Goal: Information Seeking & Learning: Learn about a topic

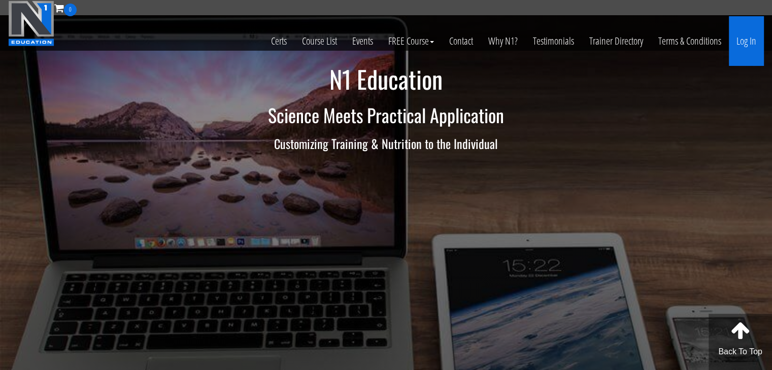
click at [745, 42] on link "Log In" at bounding box center [746, 41] width 35 height 50
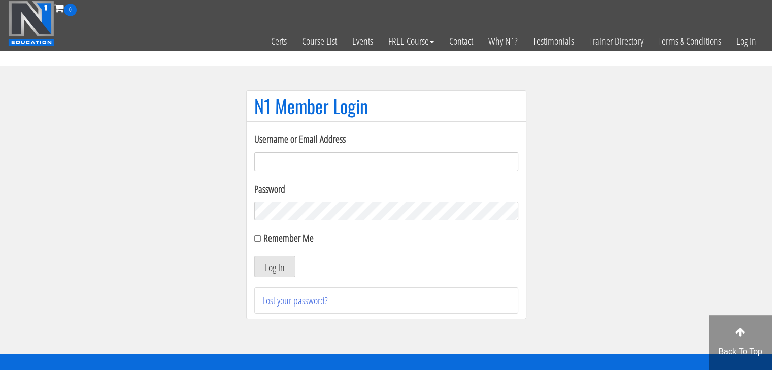
type input "[EMAIL_ADDRESS][DOMAIN_NAME]"
click at [259, 240] on input "Remember Me" at bounding box center [257, 238] width 7 height 7
checkbox input "true"
click at [269, 267] on button "Log In" at bounding box center [274, 266] width 41 height 21
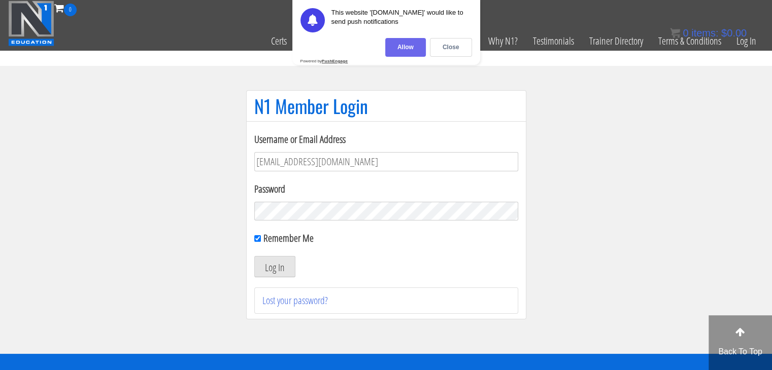
click at [406, 49] on div "Allow" at bounding box center [405, 47] width 41 height 19
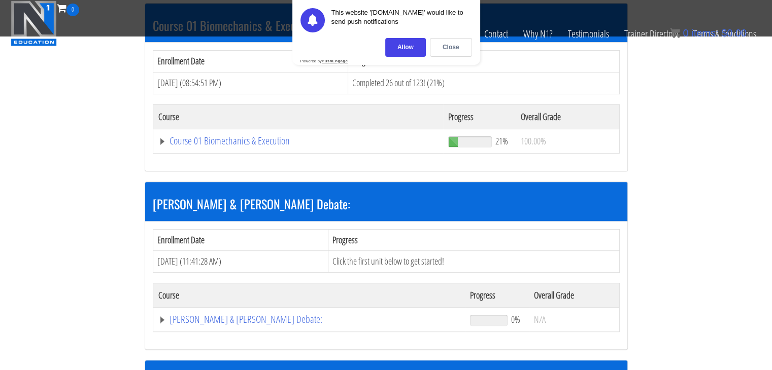
scroll to position [324, 0]
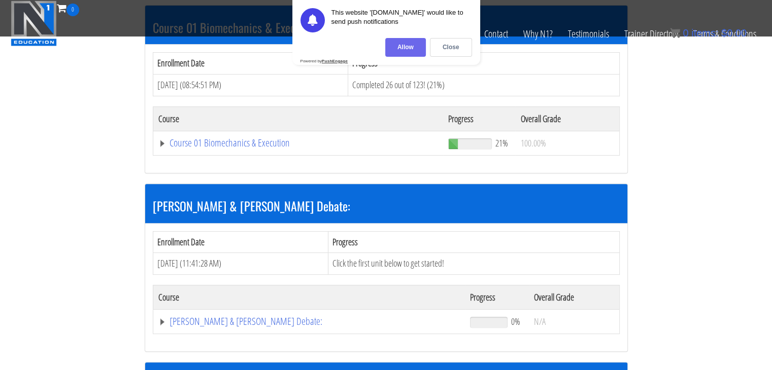
click at [404, 52] on div "Allow" at bounding box center [405, 47] width 41 height 19
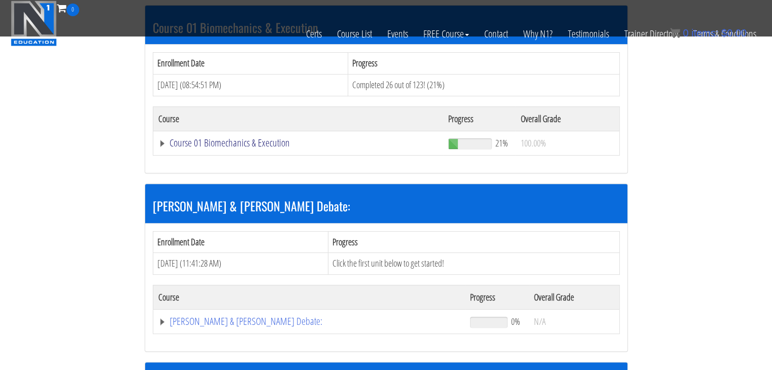
click at [207, 145] on link "Course 01 Biomechanics & Execution" at bounding box center [298, 143] width 280 height 10
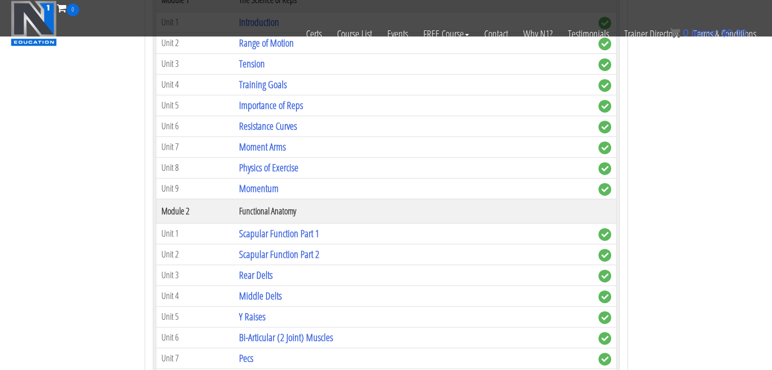
scroll to position [495, 0]
click at [270, 127] on link "Resistance Curves" at bounding box center [268, 126] width 58 height 14
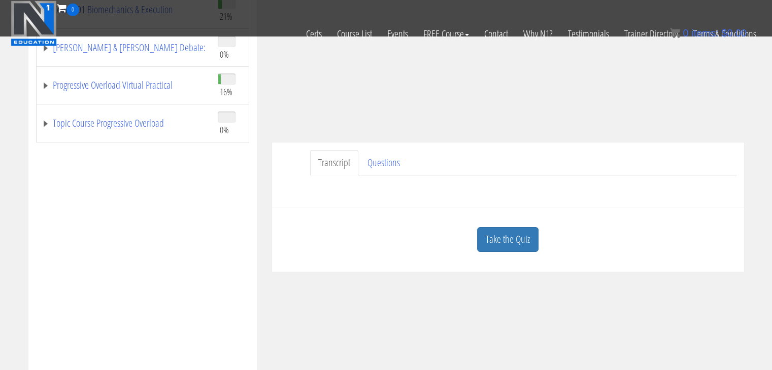
scroll to position [189, 0]
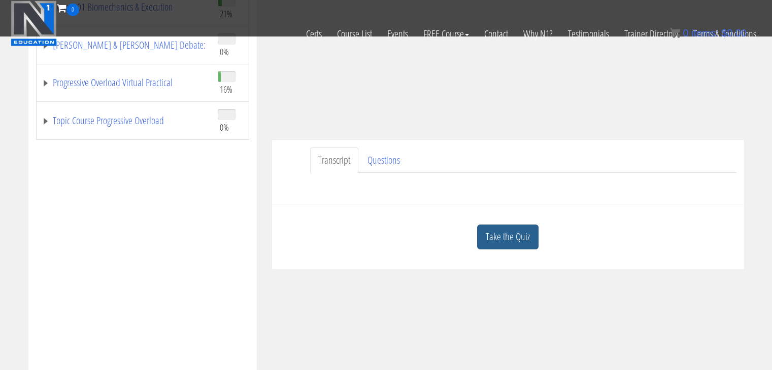
click at [491, 234] on link "Take the Quiz" at bounding box center [507, 237] width 61 height 25
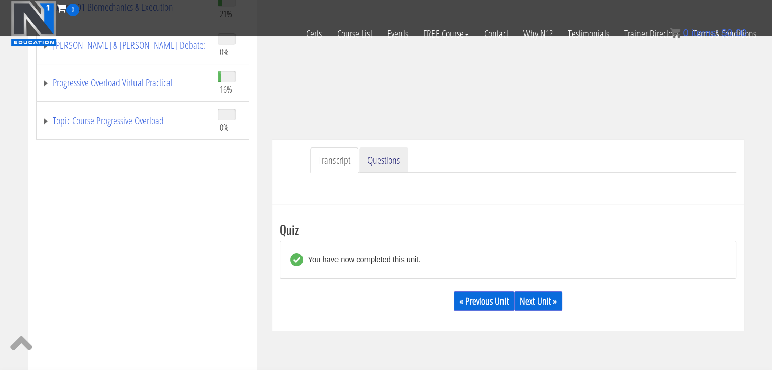
click at [380, 159] on link "Questions" at bounding box center [383, 161] width 49 height 26
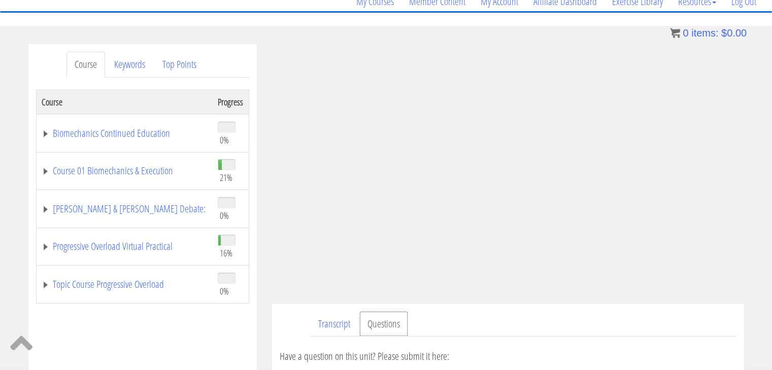
scroll to position [88, 0]
click at [132, 136] on link "Biomechanics Continued Education" at bounding box center [125, 134] width 166 height 10
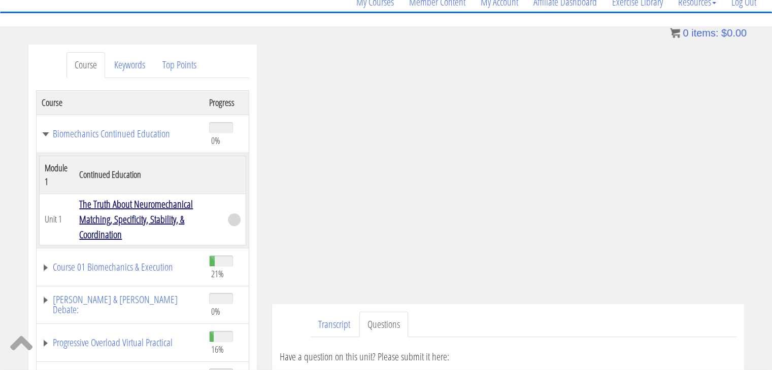
click at [130, 205] on link "The Truth About Neuromechanical Matching, Specificity, Stability, & Coordination" at bounding box center [136, 219] width 114 height 44
click at [118, 201] on link "The Truth About Neuromechanical Matching, Specificity, Stability, & Coordination" at bounding box center [136, 219] width 114 height 44
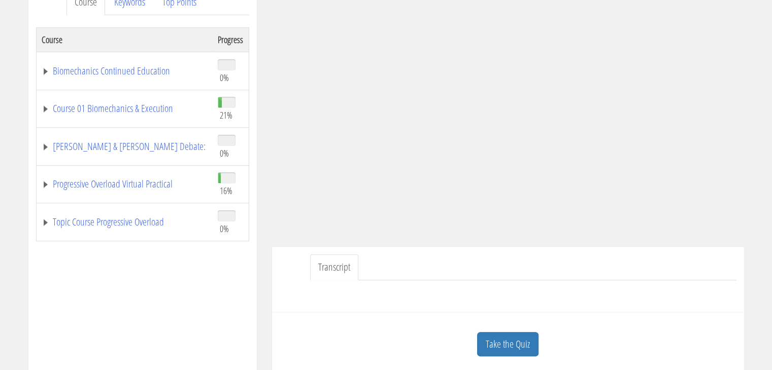
scroll to position [152, 0]
